Goal: Information Seeking & Learning: Learn about a topic

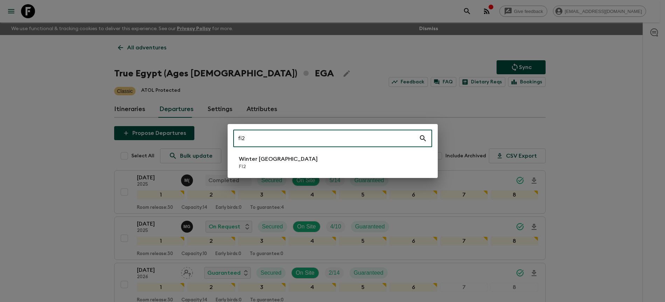
type input "fi2"
click at [358, 160] on li "Winter [GEOGRAPHIC_DATA] FI2" at bounding box center [332, 163] width 199 height 20
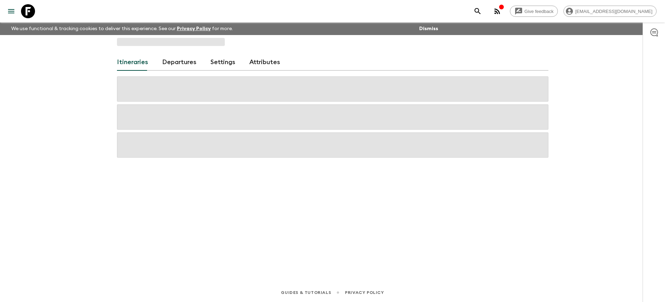
click at [189, 63] on div "Itineraries Departures Settings Attributes" at bounding box center [333, 149] width 448 height 228
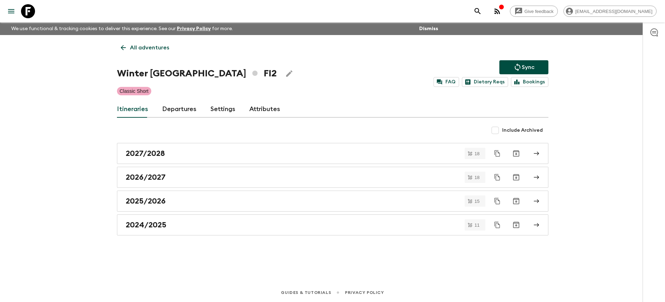
click at [183, 111] on link "Departures" at bounding box center [179, 109] width 34 height 17
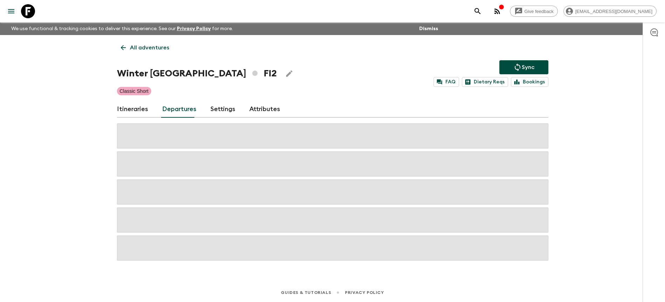
click at [607, 137] on div "Give feedback [PERSON_NAME][EMAIL_ADDRESS][DOMAIN_NAME] We use functional & tra…" at bounding box center [332, 151] width 665 height 302
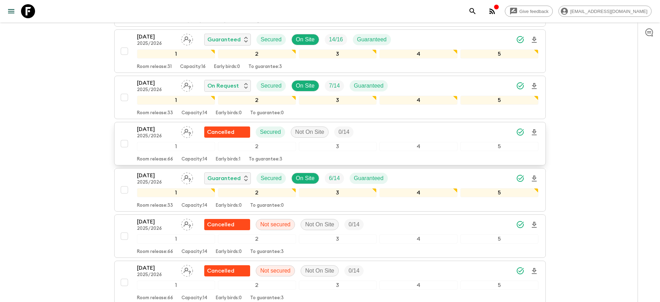
scroll to position [656, 0]
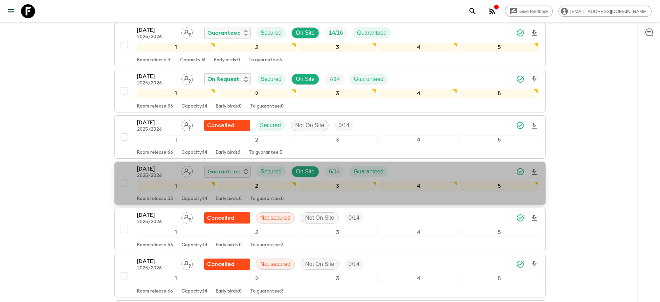
click at [441, 174] on div "[DATE] 2025/2026 Guaranteed Secured On Site 6 / 14 Guaranteed" at bounding box center [337, 172] width 401 height 14
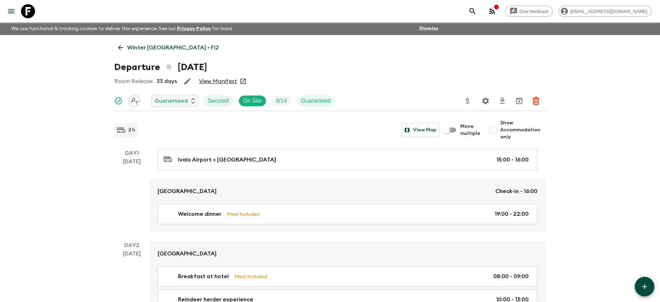
click at [516, 132] on span "Show Accommodation only" at bounding box center [523, 129] width 46 height 21
click at [500, 132] on input "Show Accommodation only" at bounding box center [493, 130] width 14 height 14
checkbox input "true"
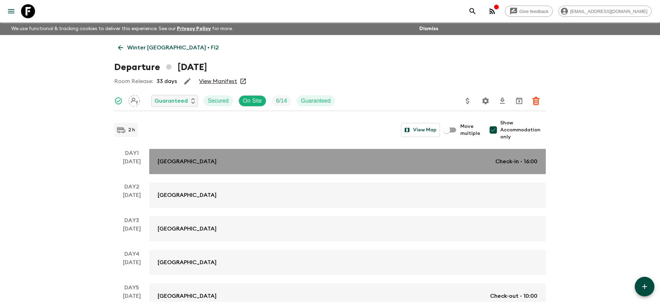
click at [498, 158] on p "Check-in - 16:00" at bounding box center [516, 161] width 42 height 8
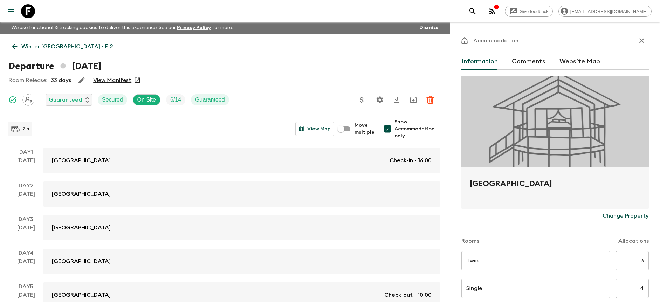
scroll to position [1, 0]
click at [44, 45] on p "Winter [GEOGRAPHIC_DATA] • FI2" at bounding box center [67, 46] width 92 height 8
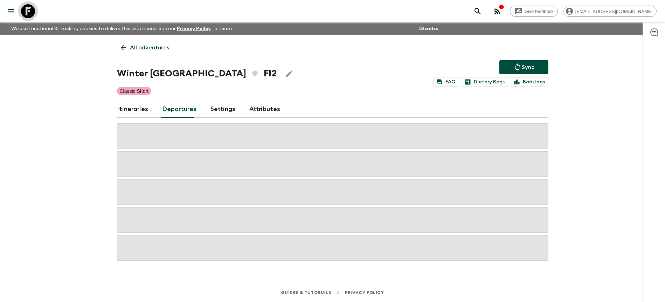
click at [25, 7] on icon at bounding box center [28, 11] width 14 height 14
